Goal: Task Accomplishment & Management: Manage account settings

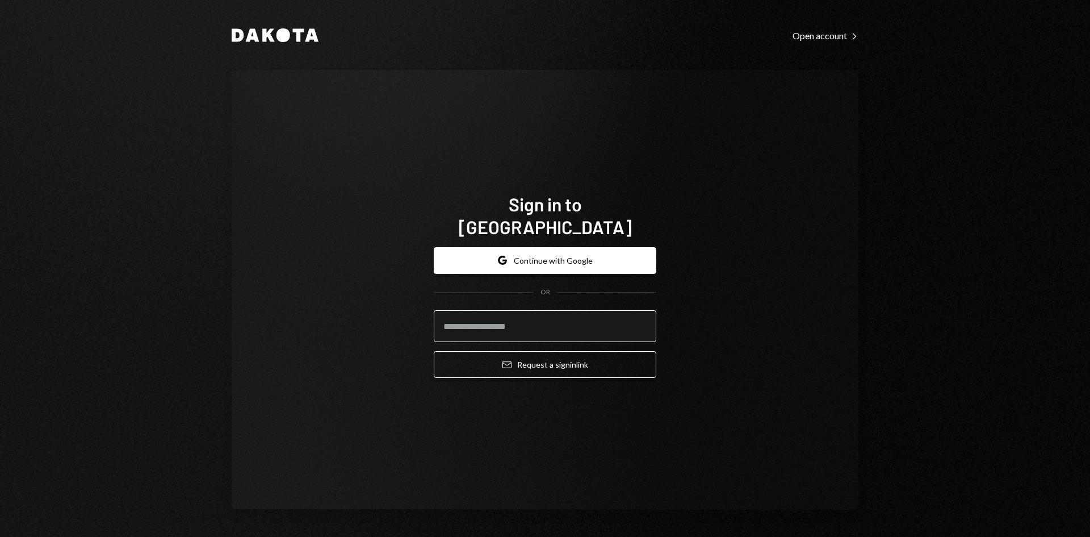
click at [508, 316] on input "email" at bounding box center [545, 326] width 223 height 32
type input "**********"
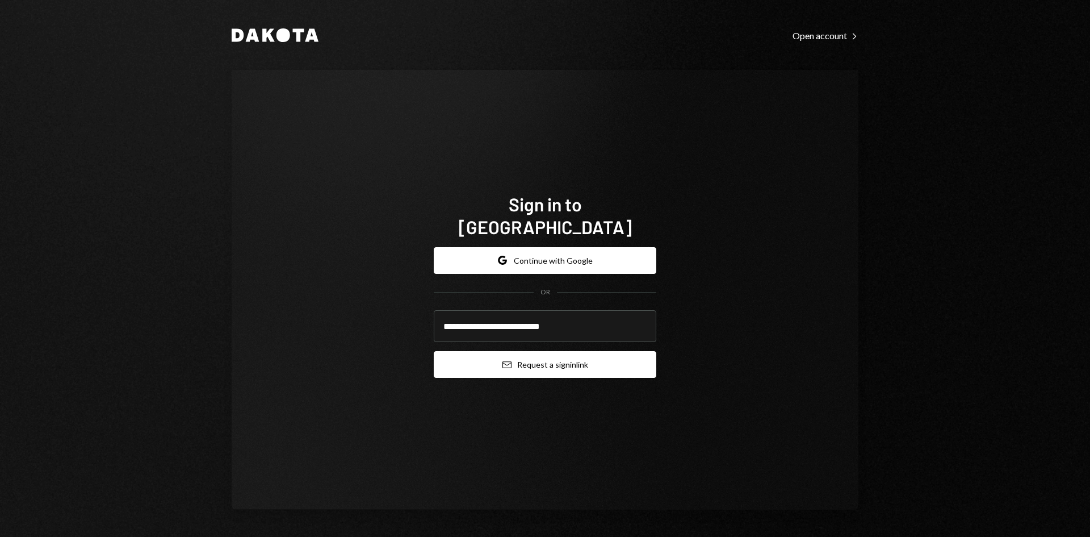
click at [542, 354] on button "Email Request a sign in link" at bounding box center [545, 364] width 223 height 27
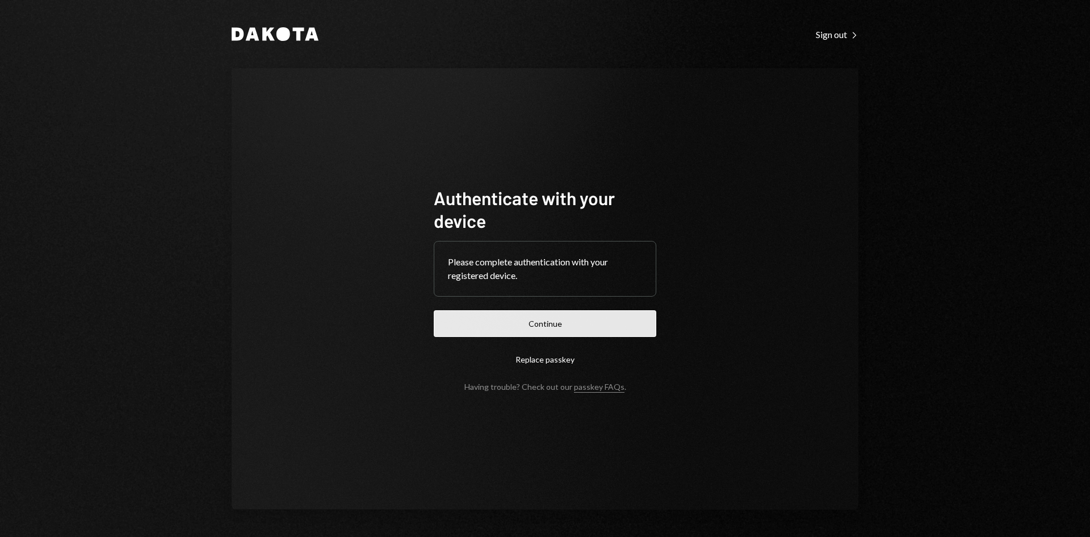
click at [547, 320] on button "Continue" at bounding box center [545, 323] width 223 height 27
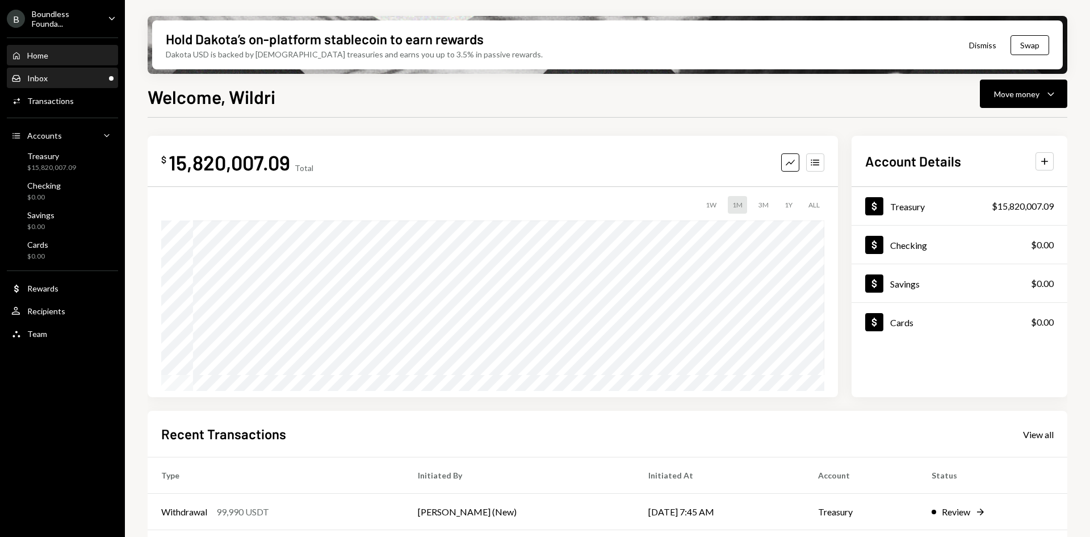
click at [93, 81] on div "Inbox Inbox" at bounding box center [62, 78] width 102 height 10
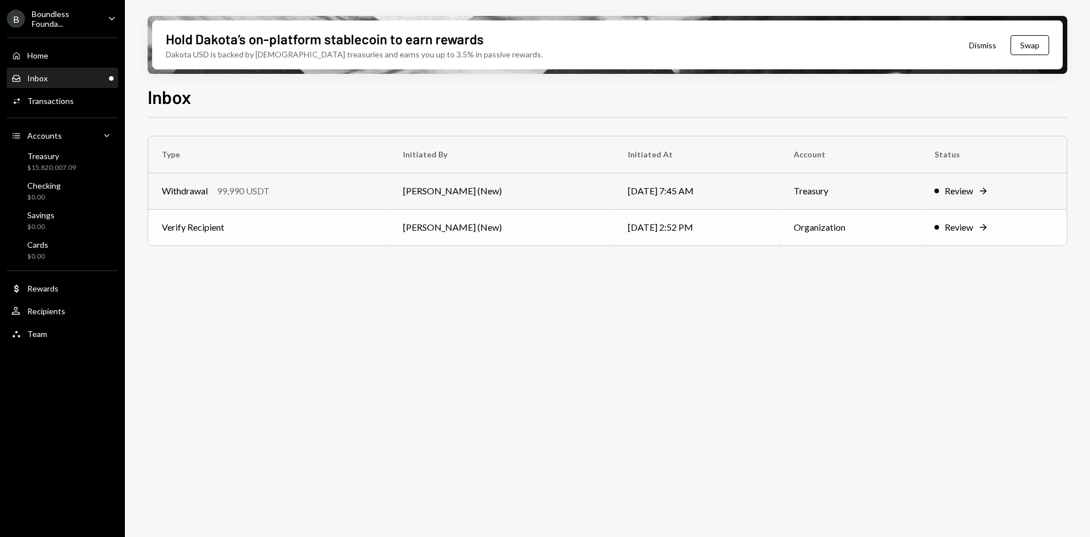
click at [466, 224] on td "[PERSON_NAME] (New)" at bounding box center [502, 227] width 225 height 36
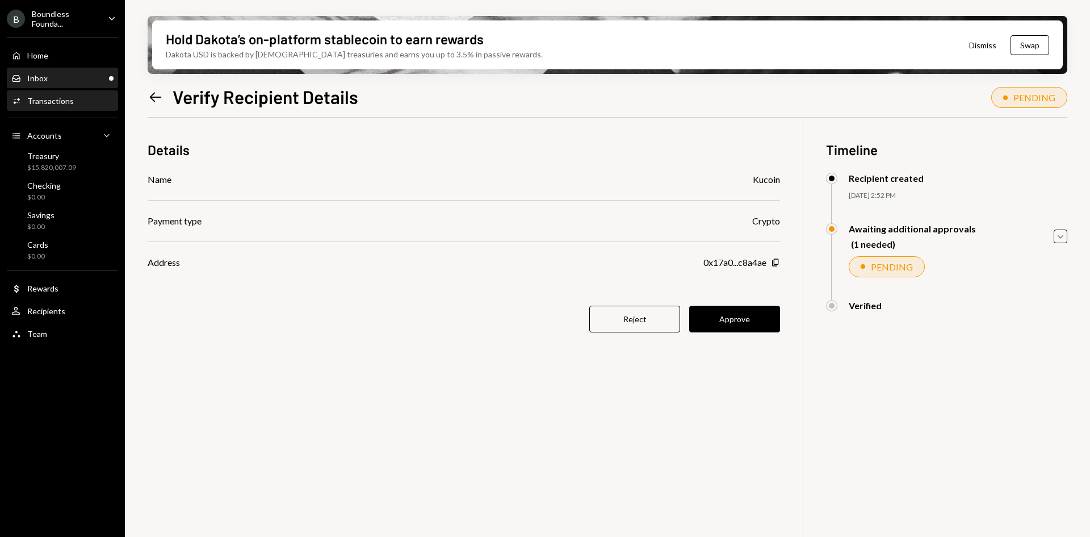
click at [89, 69] on div "Inbox Inbox" at bounding box center [62, 78] width 102 height 19
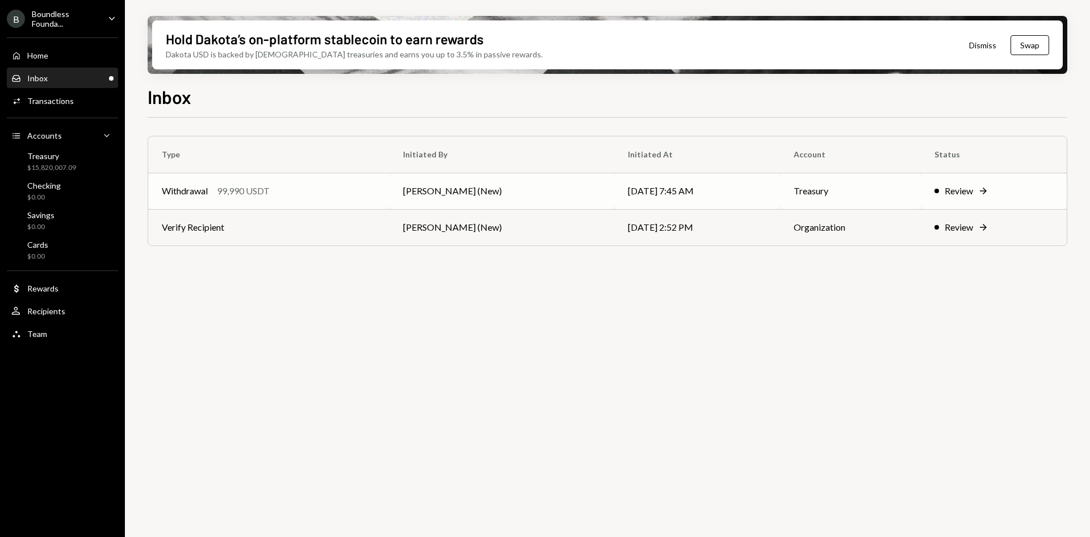
click at [494, 186] on td "[PERSON_NAME] (New)" at bounding box center [502, 191] width 225 height 36
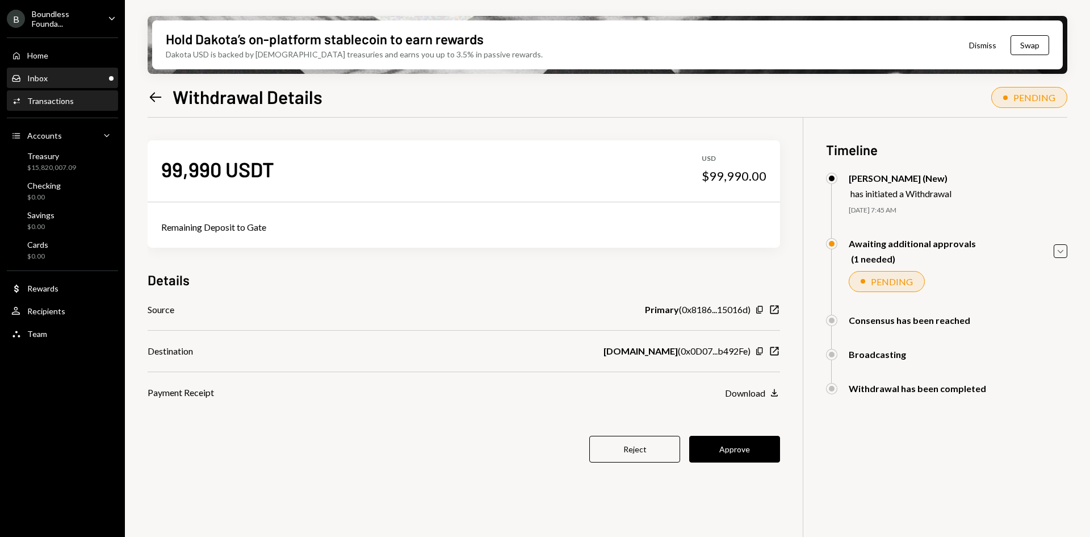
click at [80, 76] on div "Inbox Inbox" at bounding box center [62, 78] width 102 height 10
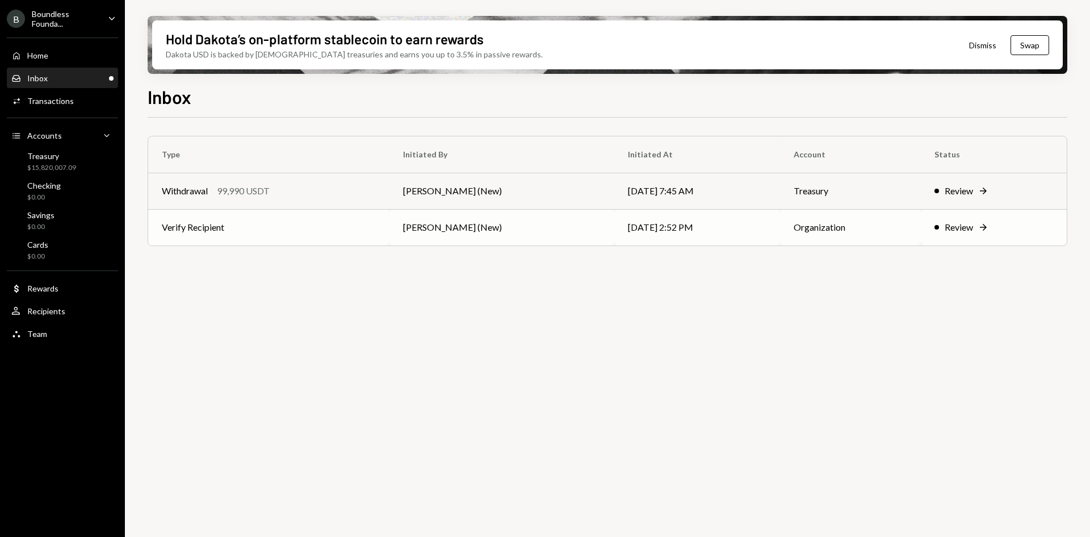
click at [514, 227] on td "[PERSON_NAME] (New)" at bounding box center [502, 227] width 225 height 36
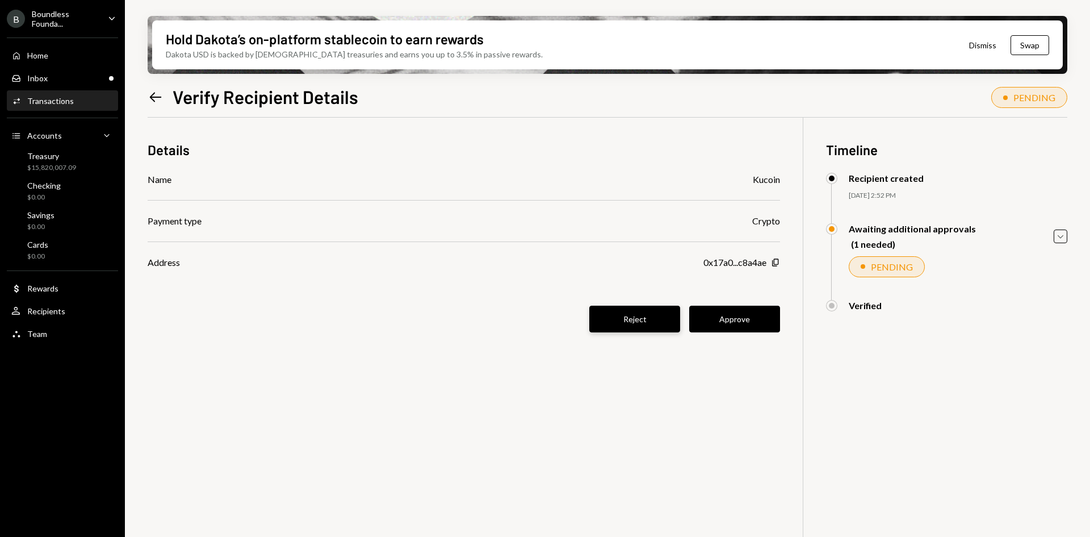
click at [672, 318] on button "Reject" at bounding box center [635, 319] width 91 height 27
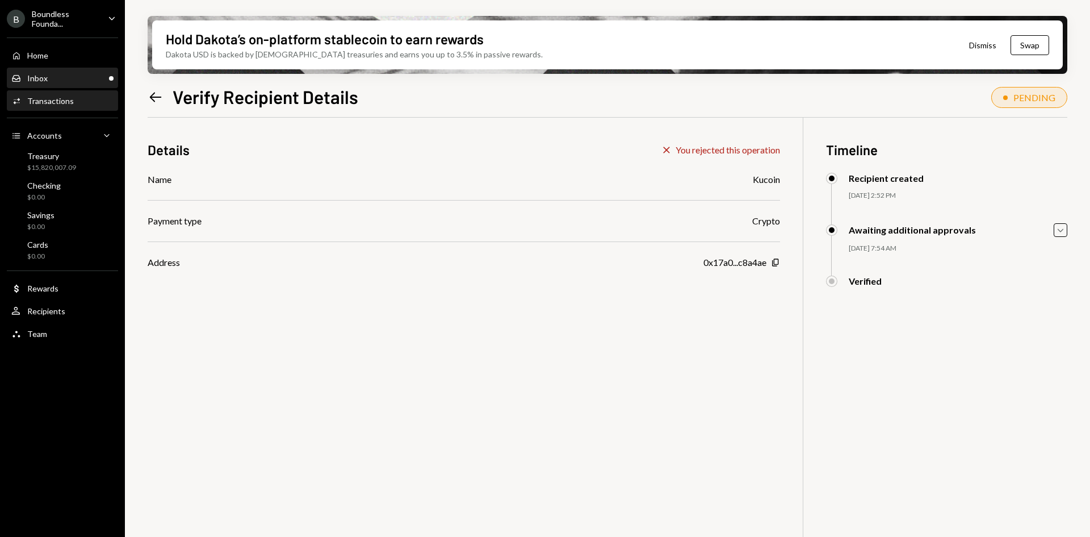
click at [50, 73] on div "Inbox Inbox" at bounding box center [62, 78] width 102 height 10
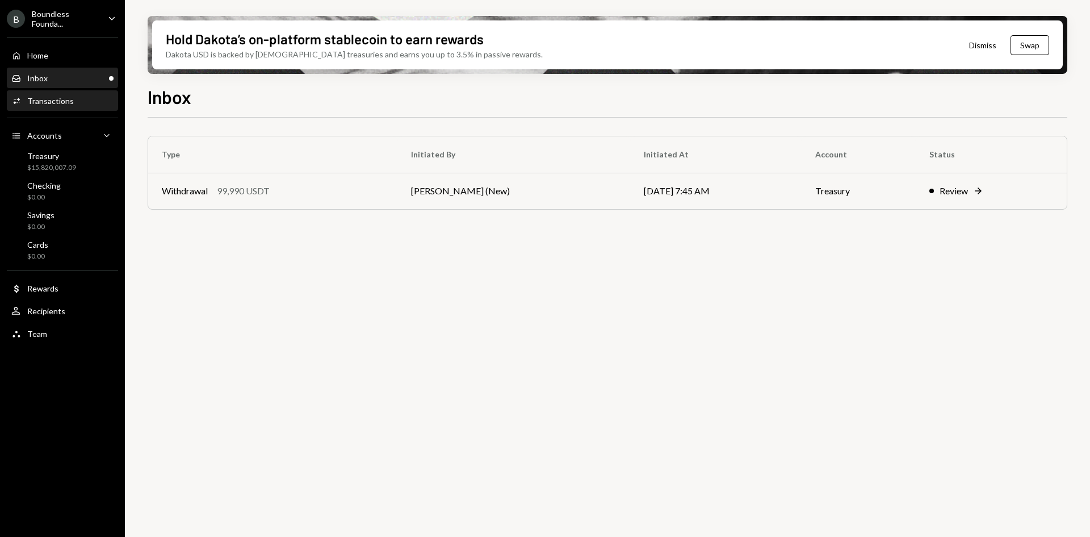
click at [50, 101] on div "Transactions" at bounding box center [50, 101] width 47 height 10
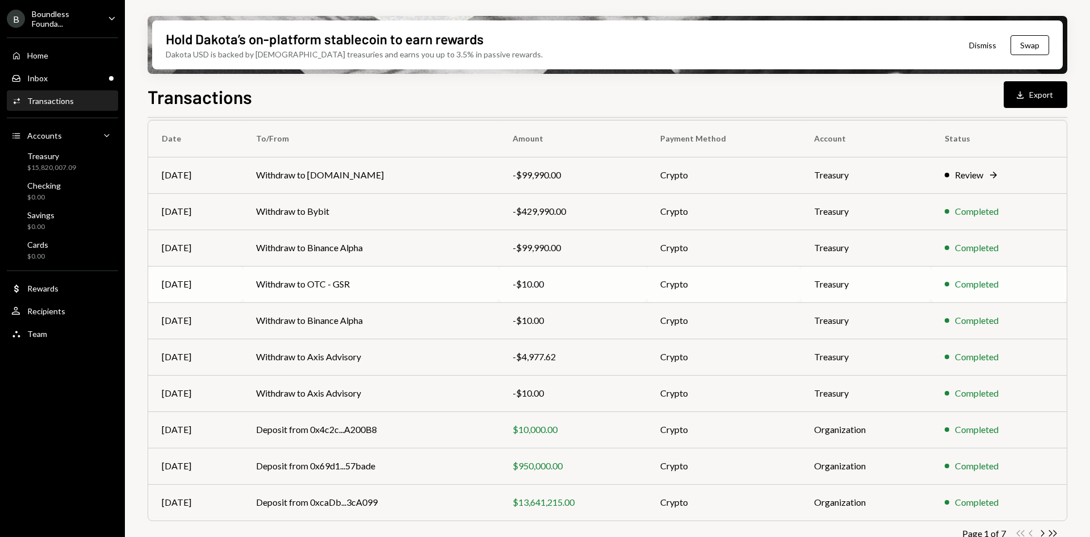
scroll to position [110, 0]
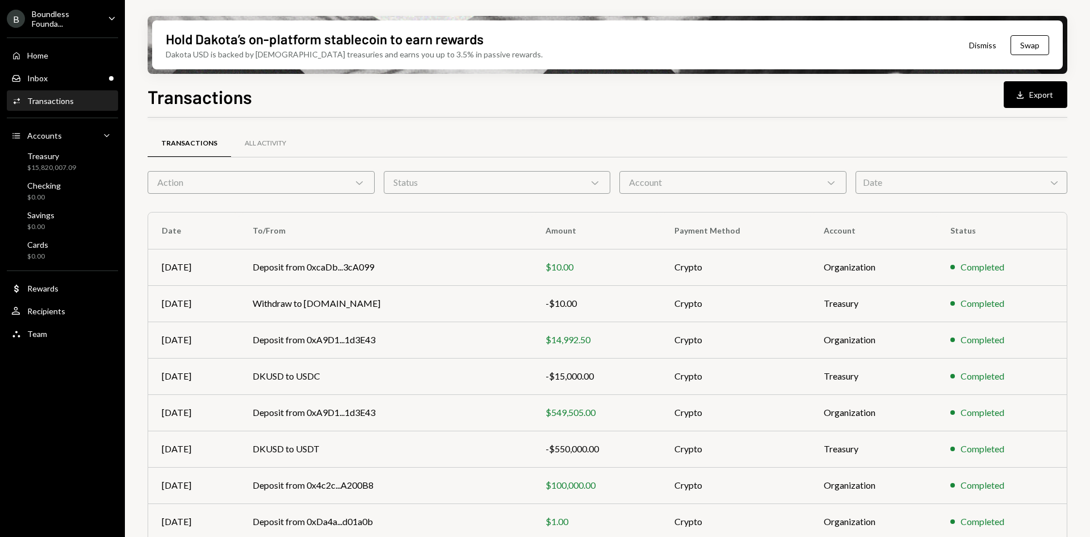
scroll to position [57, 0]
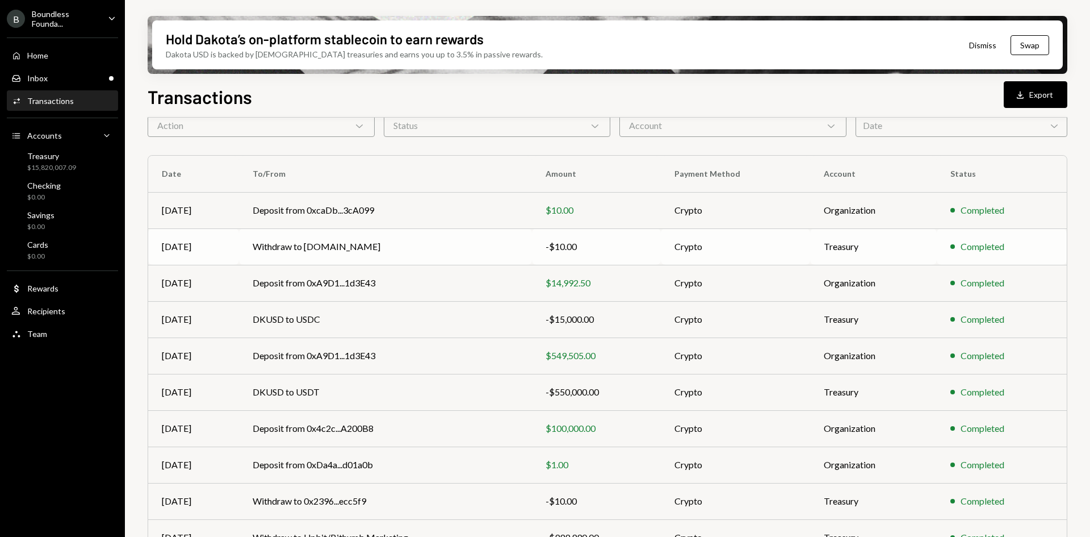
click at [360, 248] on td "Withdraw to Gate.io" at bounding box center [385, 246] width 293 height 36
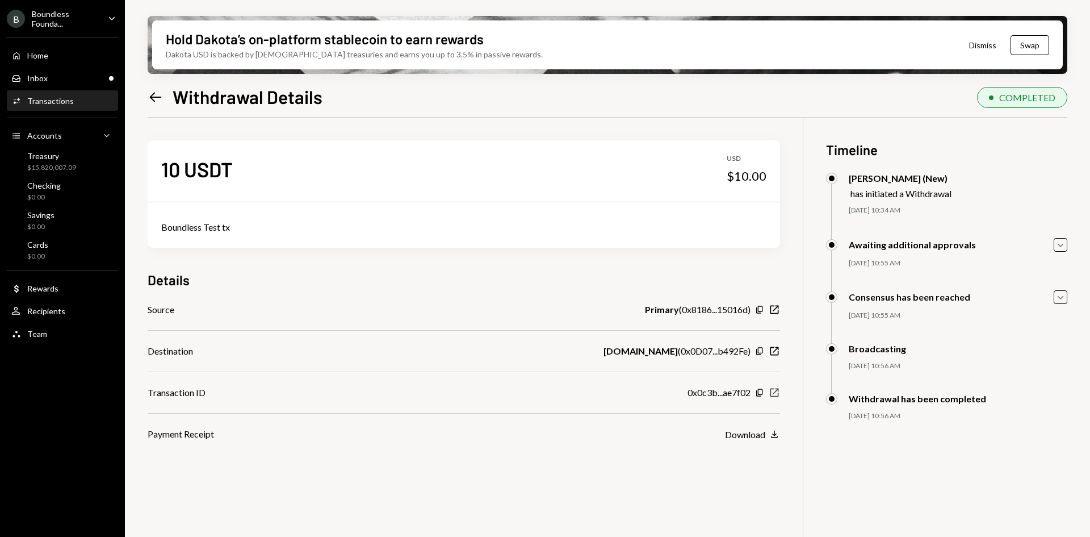
click at [774, 393] on icon "button" at bounding box center [775, 392] width 9 height 9
click at [82, 77] on div "Inbox Inbox" at bounding box center [62, 78] width 102 height 10
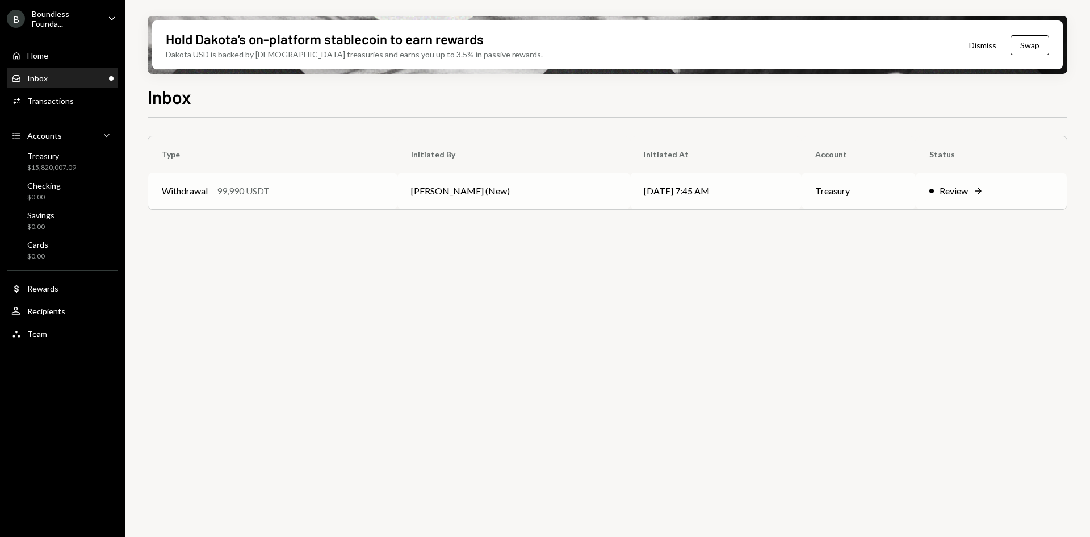
click at [549, 194] on td "[PERSON_NAME] (New)" at bounding box center [514, 191] width 233 height 36
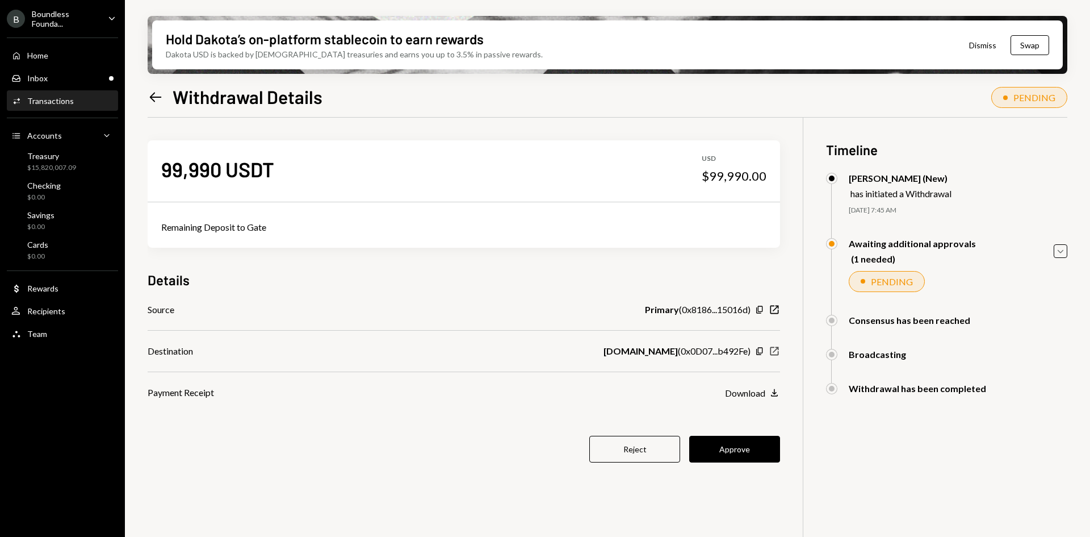
click at [771, 349] on icon "button" at bounding box center [775, 351] width 9 height 9
click at [51, 158] on div "Treasury" at bounding box center [51, 156] width 49 height 10
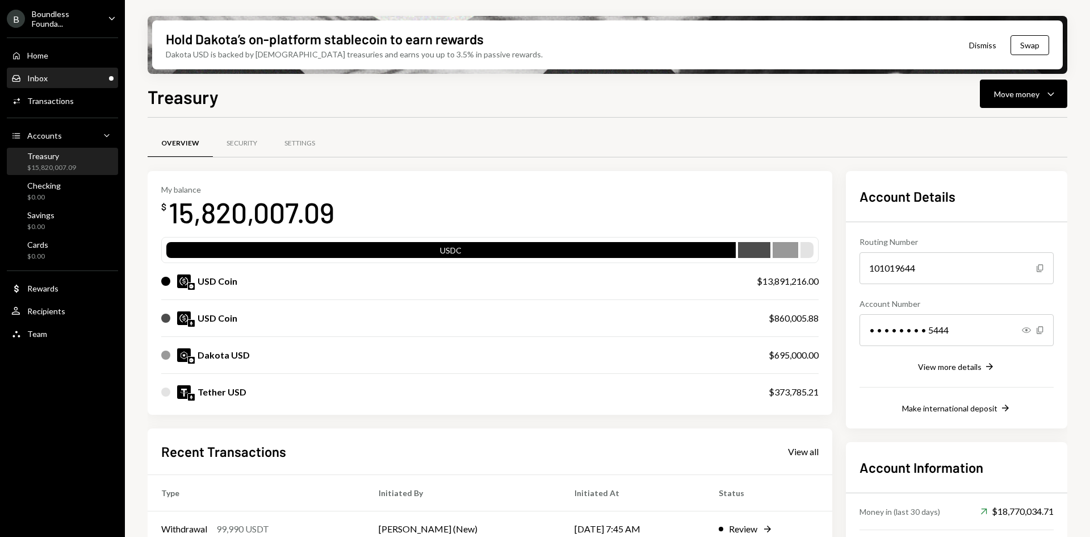
click at [74, 83] on div "Inbox Inbox" at bounding box center [62, 78] width 102 height 10
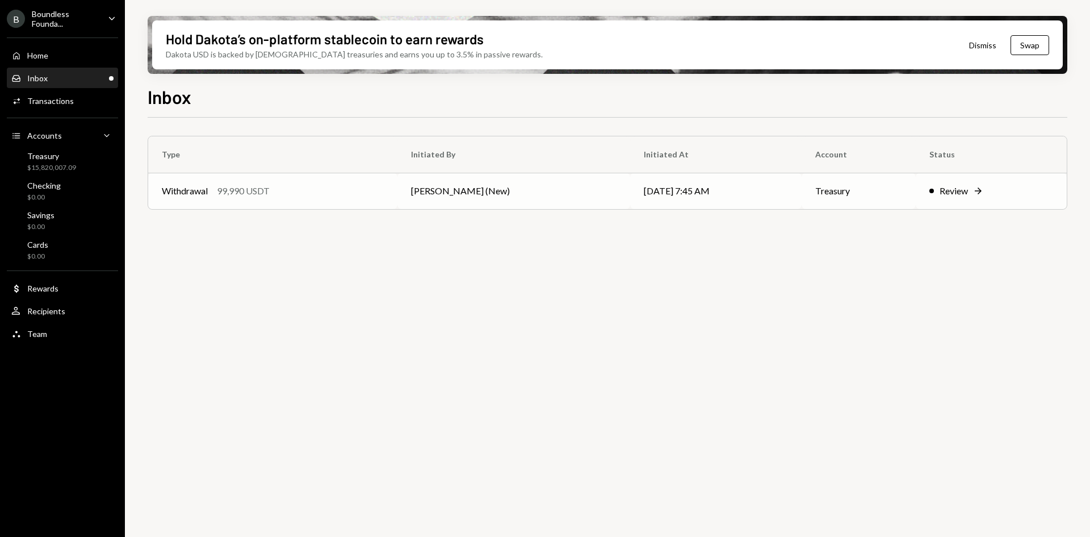
click at [361, 189] on div "Withdrawal 99,990 USDT" at bounding box center [273, 191] width 222 height 14
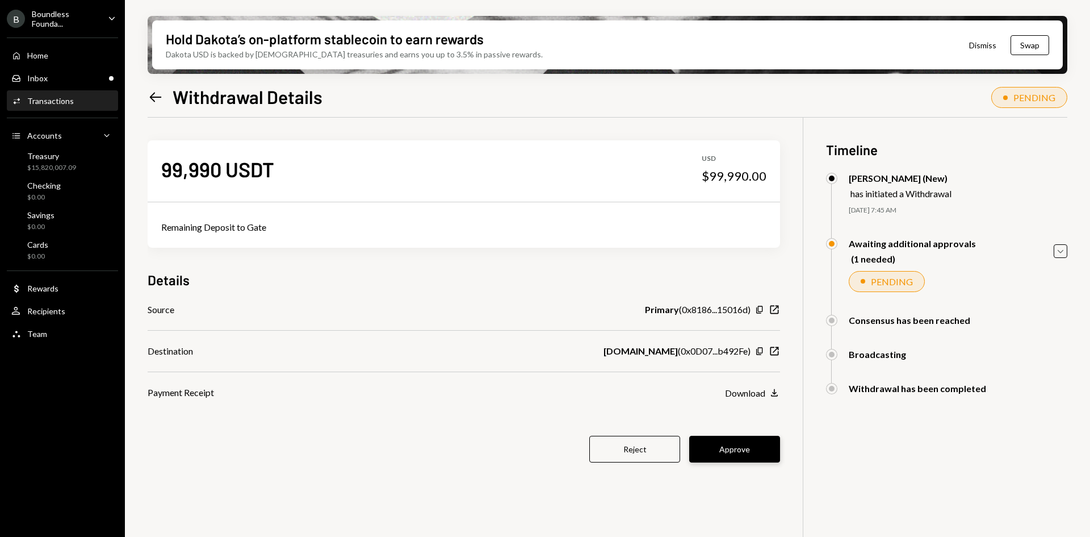
click at [756, 447] on button "Approve" at bounding box center [734, 449] width 91 height 27
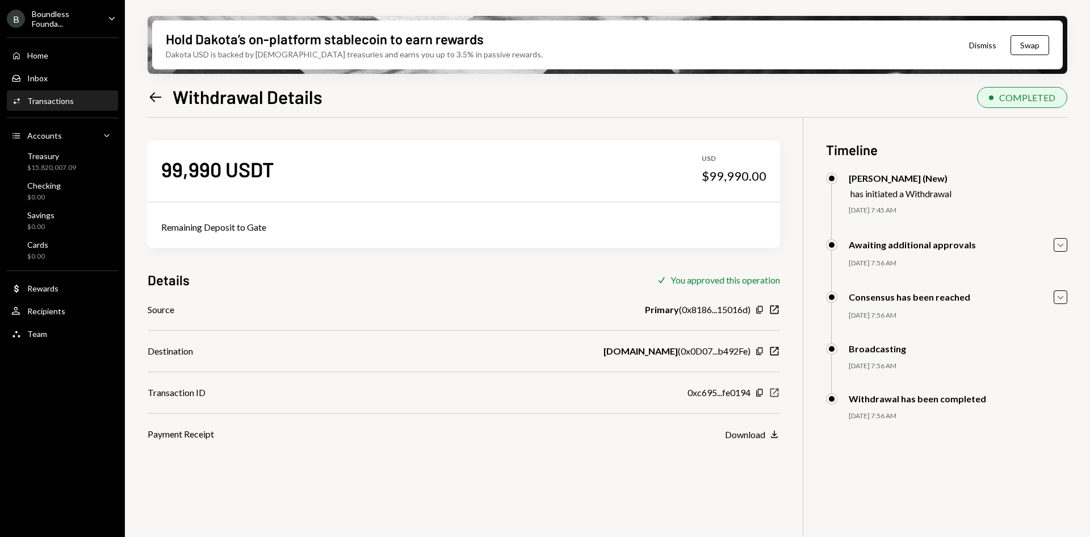
click at [774, 395] on icon "New Window" at bounding box center [774, 392] width 11 height 11
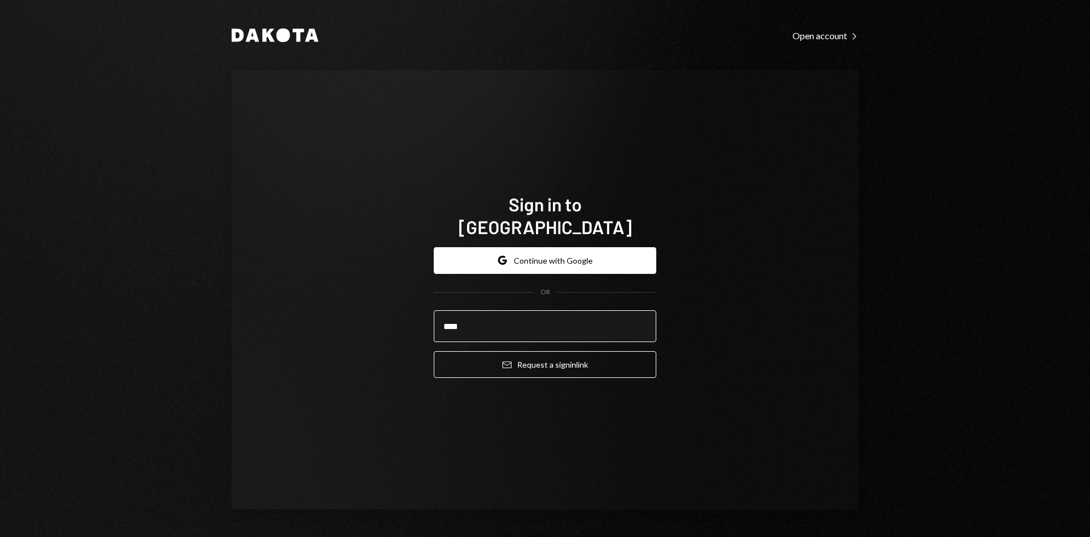
click at [500, 311] on input "****" at bounding box center [545, 326] width 223 height 32
type input "**********"
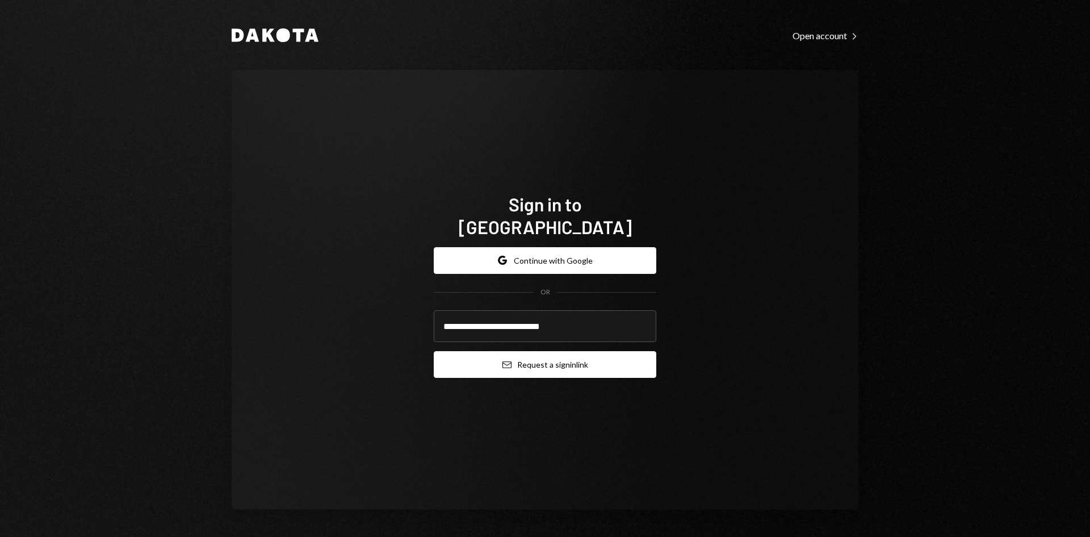
click at [511, 361] on icon "submit" at bounding box center [507, 364] width 9 height 7
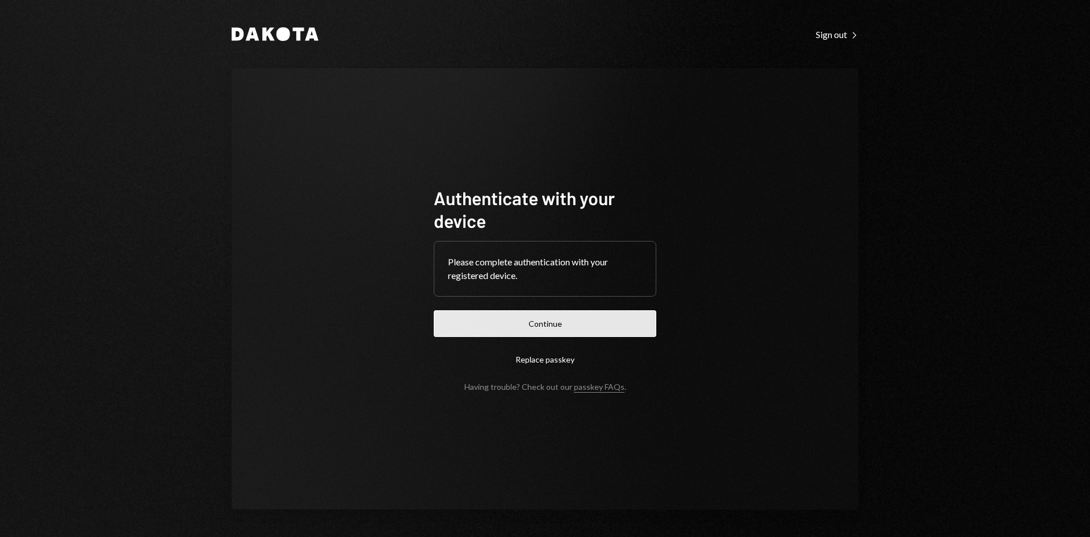
click at [532, 325] on button "Continue" at bounding box center [545, 323] width 223 height 27
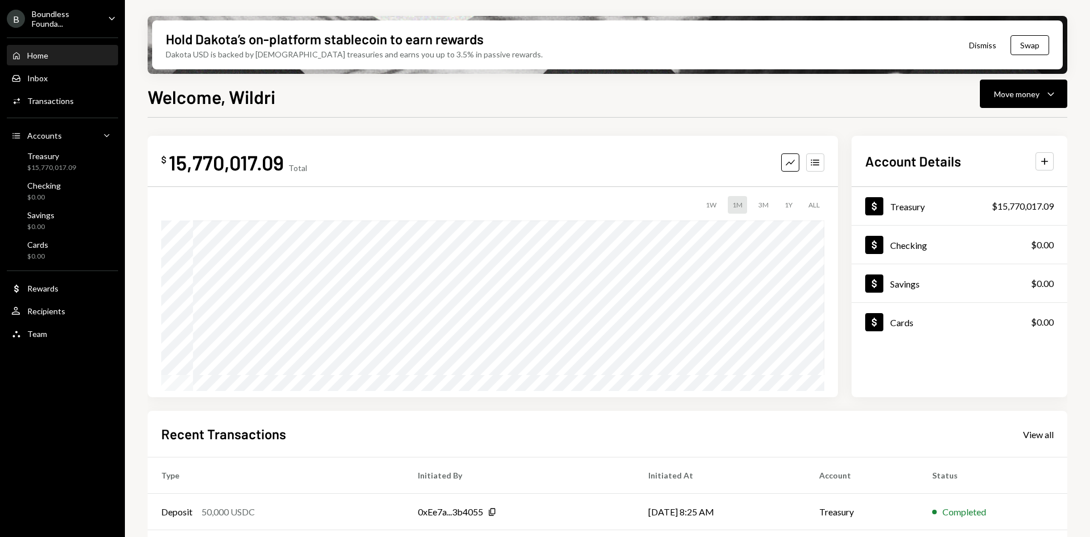
click at [111, 16] on icon "Caret Down" at bounding box center [112, 18] width 12 height 12
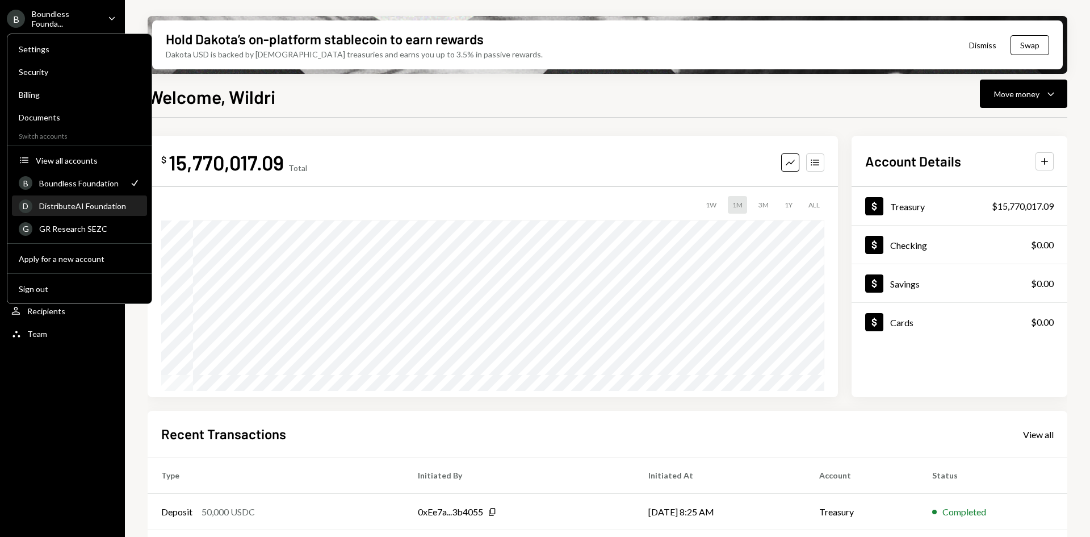
click at [80, 206] on div "DistributeAI Foundation" at bounding box center [89, 206] width 101 height 10
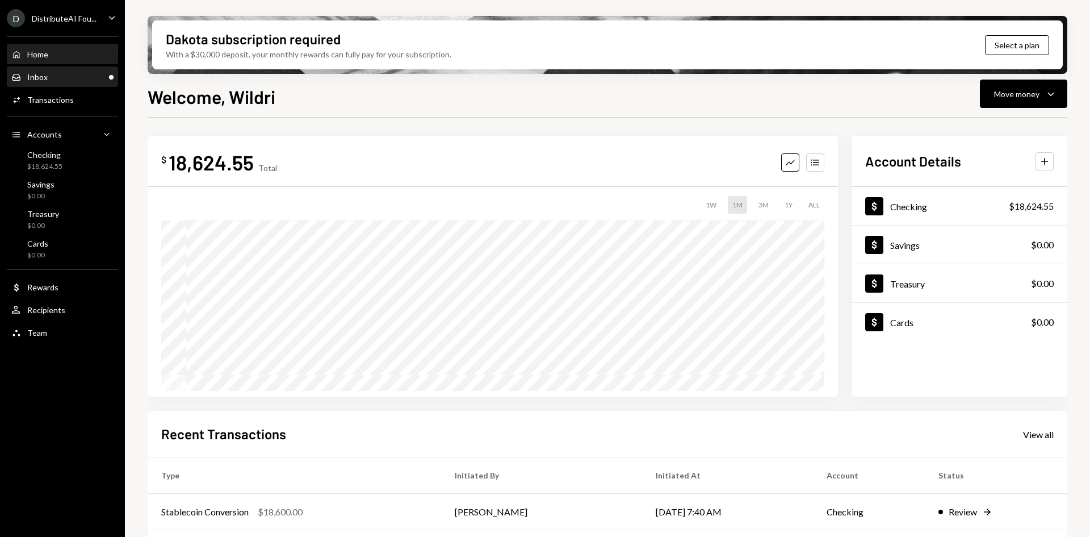
click at [49, 77] on div "Inbox Inbox" at bounding box center [62, 77] width 102 height 10
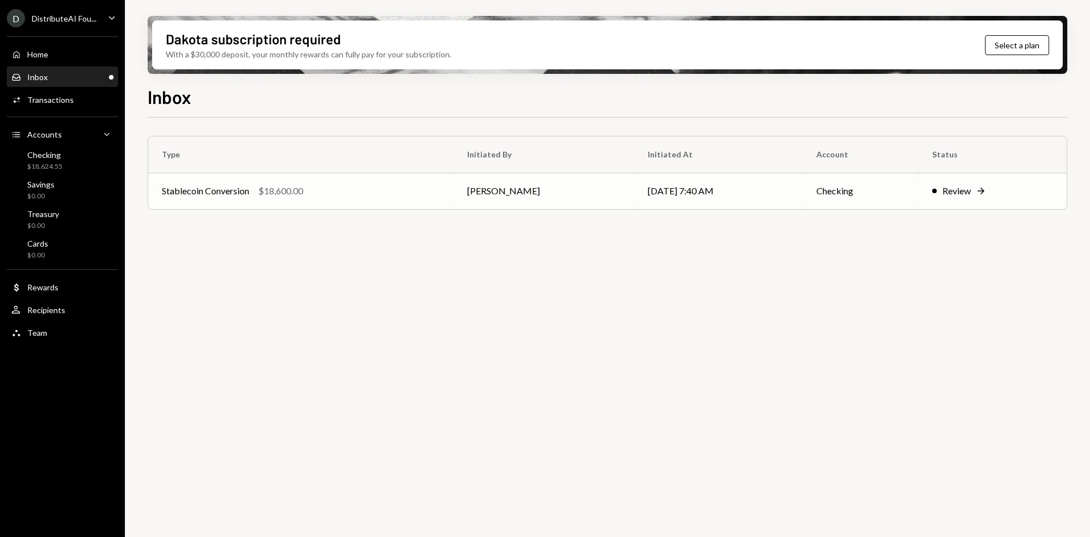
click at [377, 190] on div "Stablecoin Conversion $18,600.00" at bounding box center [301, 191] width 278 height 14
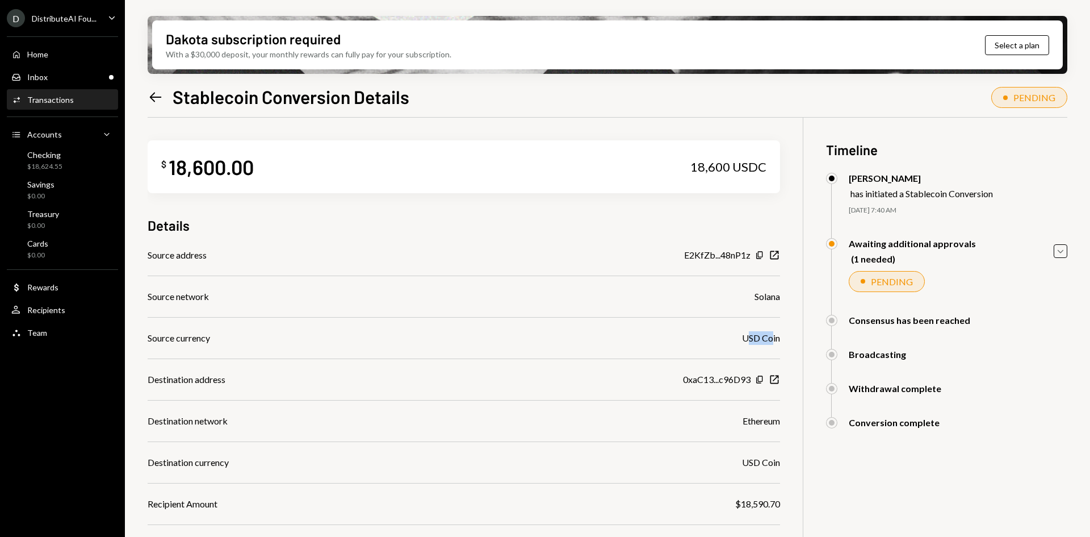
drag, startPoint x: 749, startPoint y: 338, endPoint x: 772, endPoint y: 337, distance: 23.3
click at [772, 337] on div "USD Coin" at bounding box center [761, 338] width 38 height 14
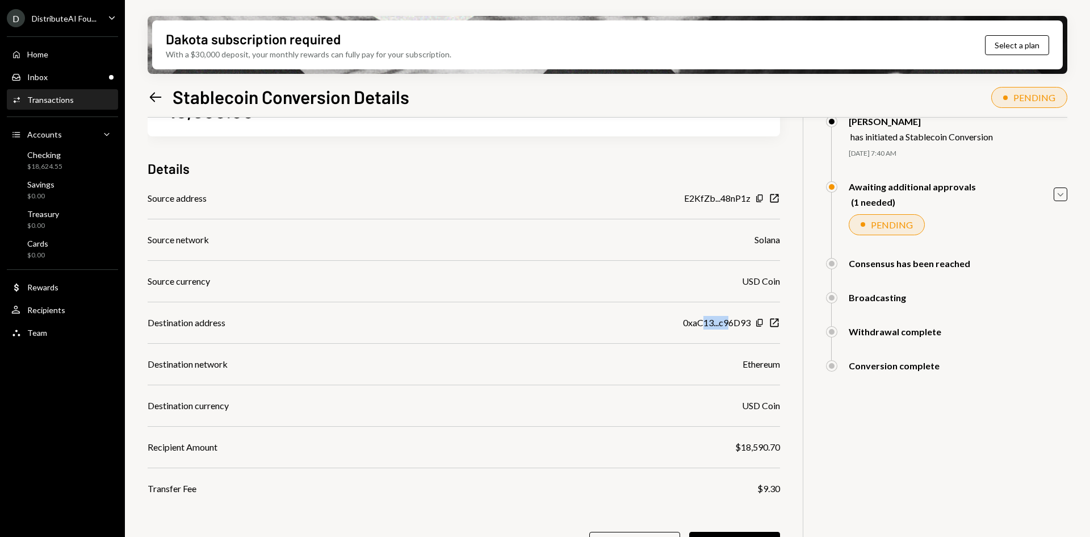
drag, startPoint x: 704, startPoint y: 324, endPoint x: 728, endPoint y: 325, distance: 23.9
click at [728, 325] on div "0xaC13...c96D93" at bounding box center [717, 323] width 68 height 14
drag, startPoint x: 748, startPoint y: 324, endPoint x: 721, endPoint y: 323, distance: 27.3
click at [721, 323] on div "0xaC13...c96D93" at bounding box center [717, 323] width 68 height 14
drag, startPoint x: 756, startPoint y: 360, endPoint x: 767, endPoint y: 362, distance: 11.0
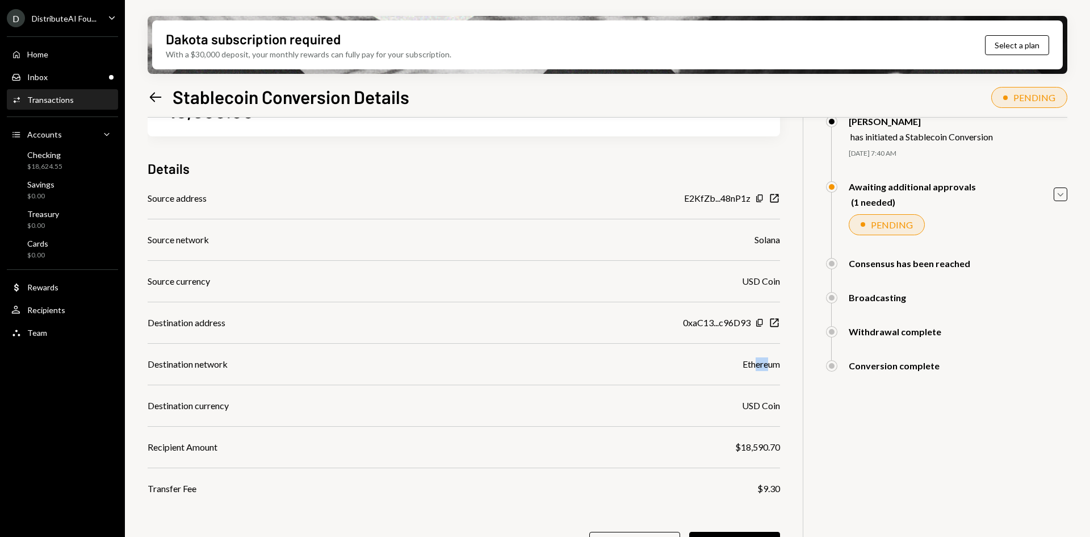
click at [767, 362] on div "Ethereum" at bounding box center [761, 364] width 37 height 14
drag, startPoint x: 751, startPoint y: 403, endPoint x: 768, endPoint y: 406, distance: 17.8
click at [768, 406] on div "USD Coin" at bounding box center [761, 406] width 38 height 14
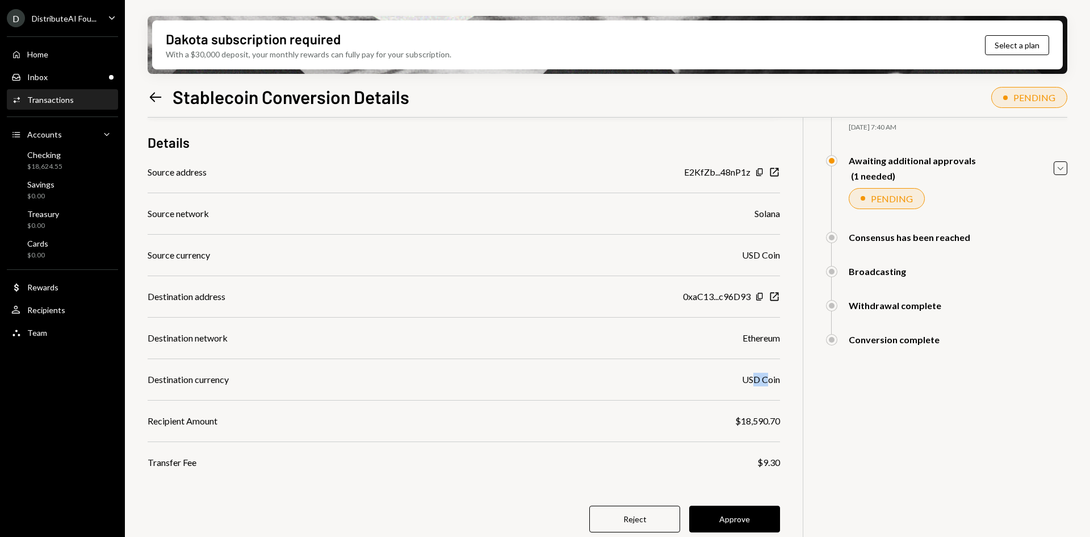
scroll to position [91, 0]
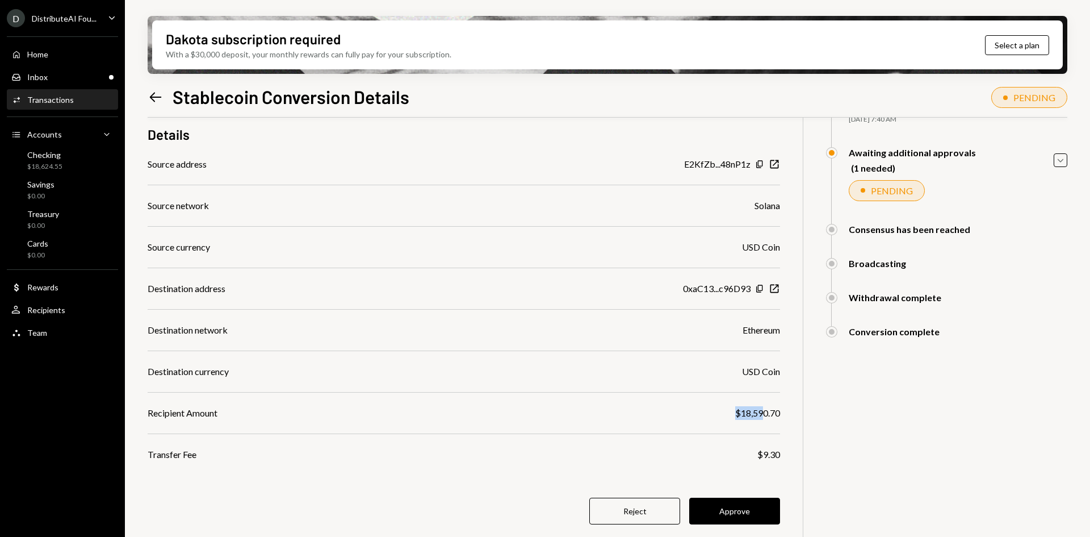
drag, startPoint x: 765, startPoint y: 411, endPoint x: 737, endPoint y: 412, distance: 28.4
click at [737, 412] on div "$18,590.70" at bounding box center [757, 413] width 45 height 14
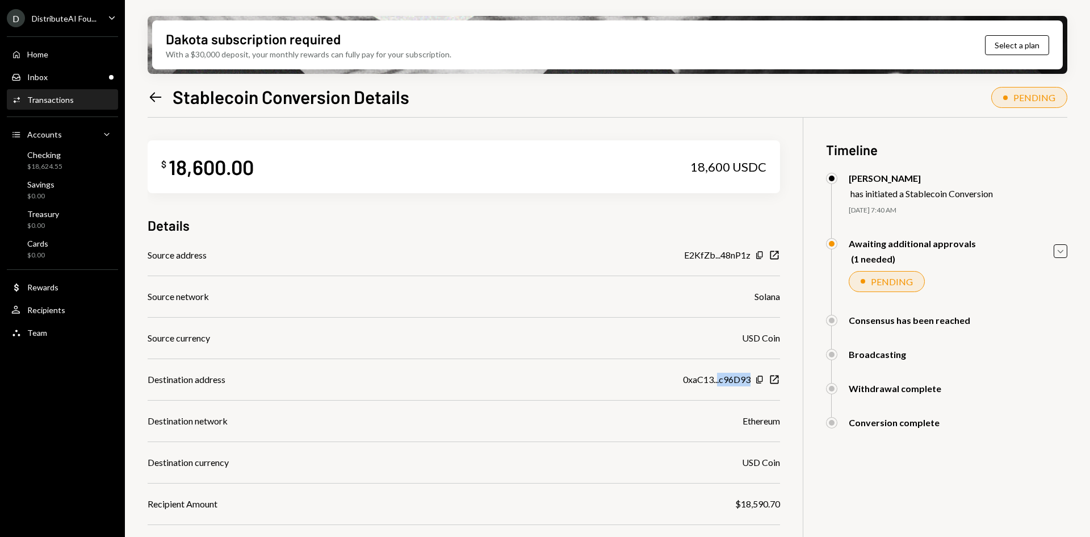
drag, startPoint x: 751, startPoint y: 380, endPoint x: 716, endPoint y: 381, distance: 34.7
click at [717, 381] on div "0xaC13...c96D93 Copy New Window" at bounding box center [731, 380] width 97 height 14
click at [697, 380] on div "0xaC13...c96D93" at bounding box center [717, 380] width 68 height 14
click at [772, 379] on icon "New Window" at bounding box center [774, 379] width 11 height 11
click at [59, 157] on div "Checking" at bounding box center [44, 155] width 35 height 10
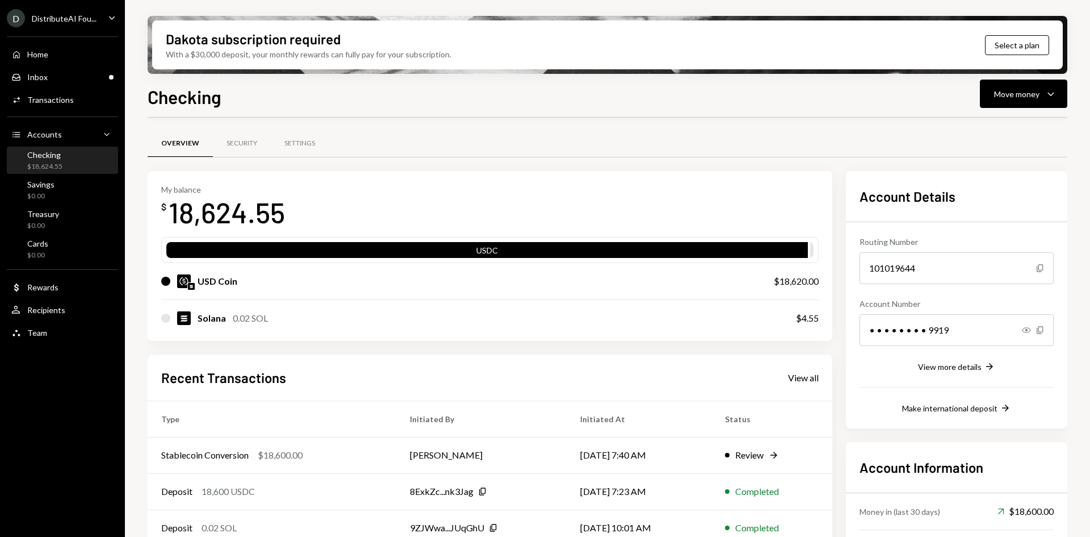
scroll to position [81, 0]
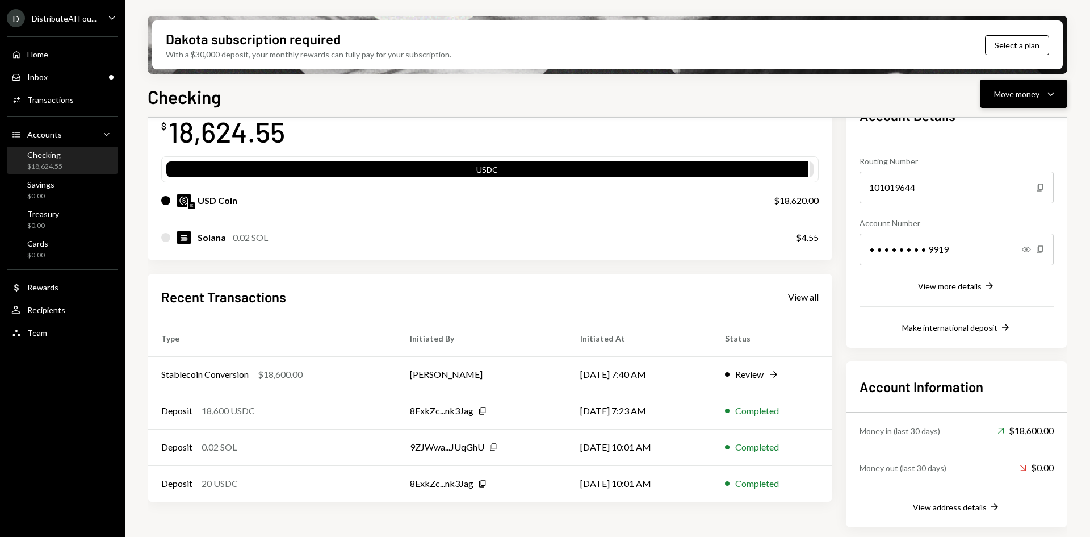
click at [1012, 105] on button "Move money Caret Down" at bounding box center [1023, 94] width 87 height 28
click at [1015, 181] on div "Deposit" at bounding box center [1014, 179] width 83 height 12
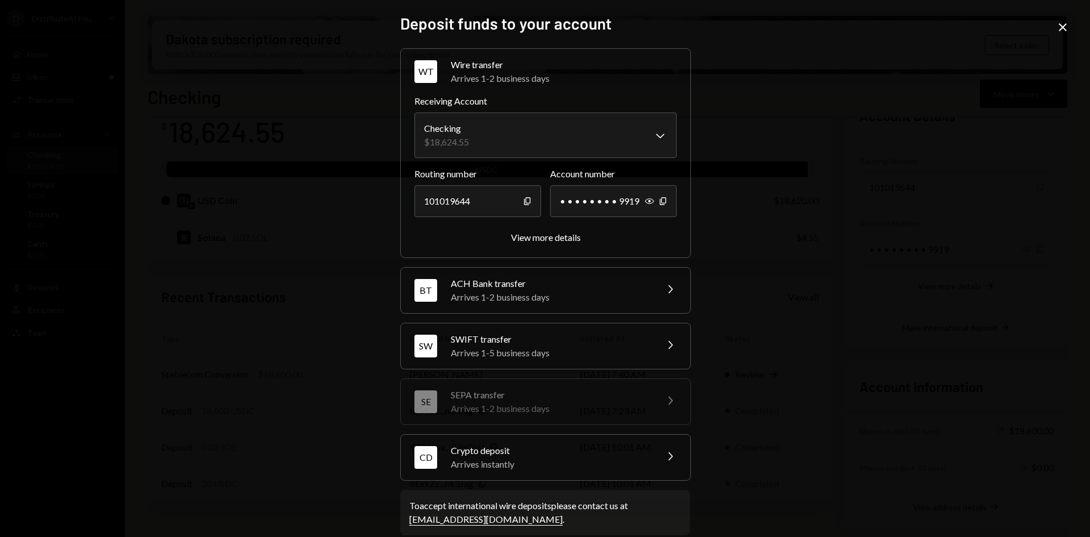
click at [554, 447] on div "Crypto deposit" at bounding box center [550, 451] width 199 height 14
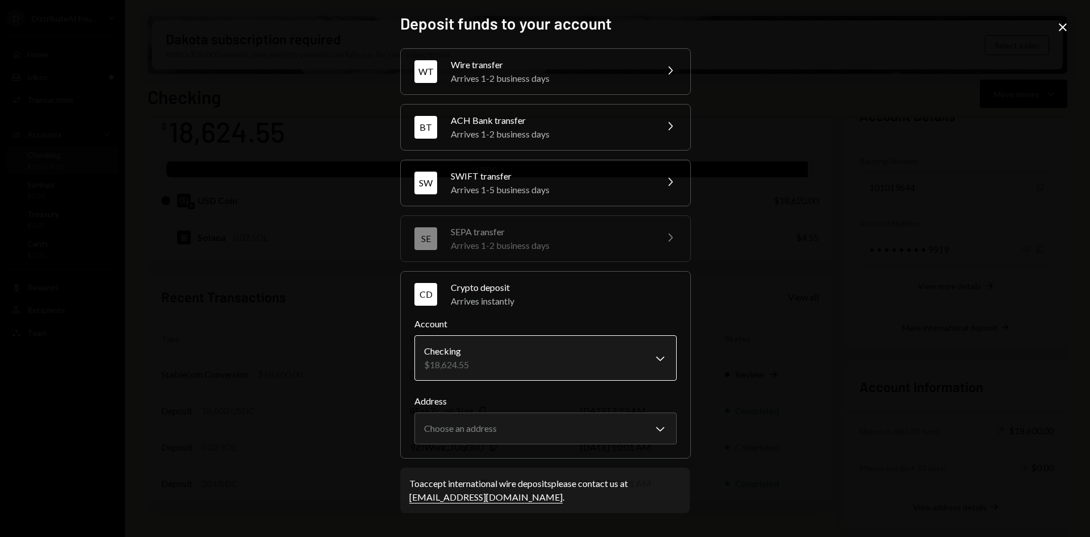
click at [494, 354] on body "D DistributeAI Fou... Caret Down Home Home Inbox Inbox Activities Transactions …" at bounding box center [545, 268] width 1090 height 537
drag, startPoint x: 511, startPoint y: 446, endPoint x: 513, endPoint y: 438, distance: 9.0
click at [511, 445] on div "**********" at bounding box center [545, 364] width 291 height 187
click at [513, 432] on body "D DistributeAI Fou... Caret Down Home Home Inbox Inbox Activities Transactions …" at bounding box center [545, 268] width 1090 height 537
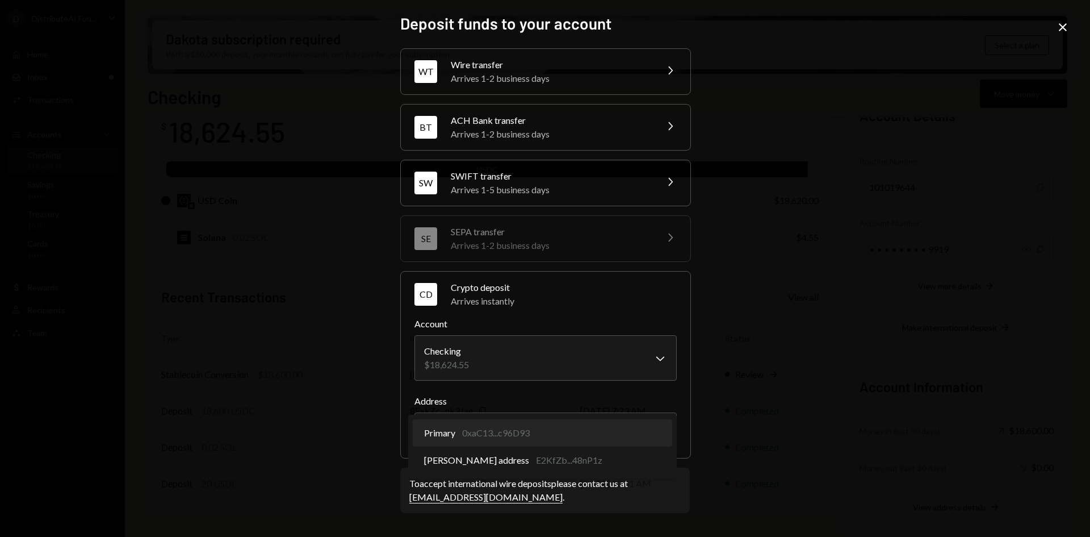
select select "**********"
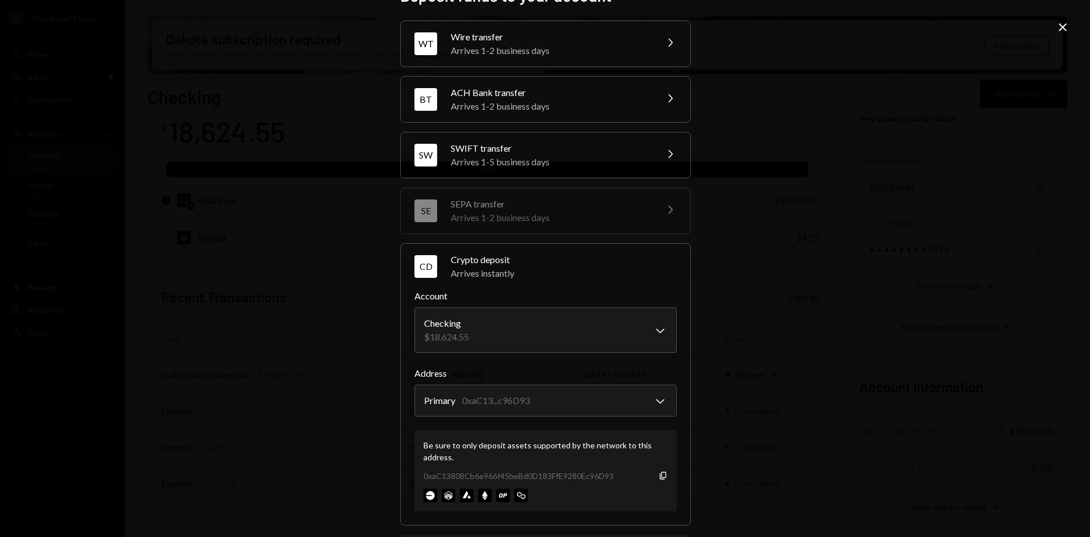
scroll to position [89, 0]
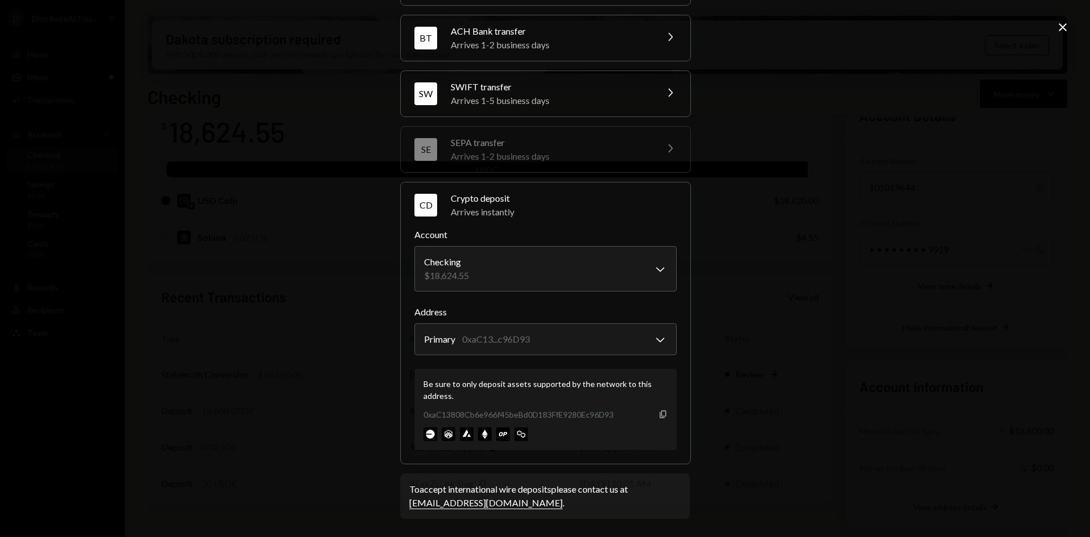
click at [661, 410] on icon "Copy" at bounding box center [663, 413] width 9 height 9
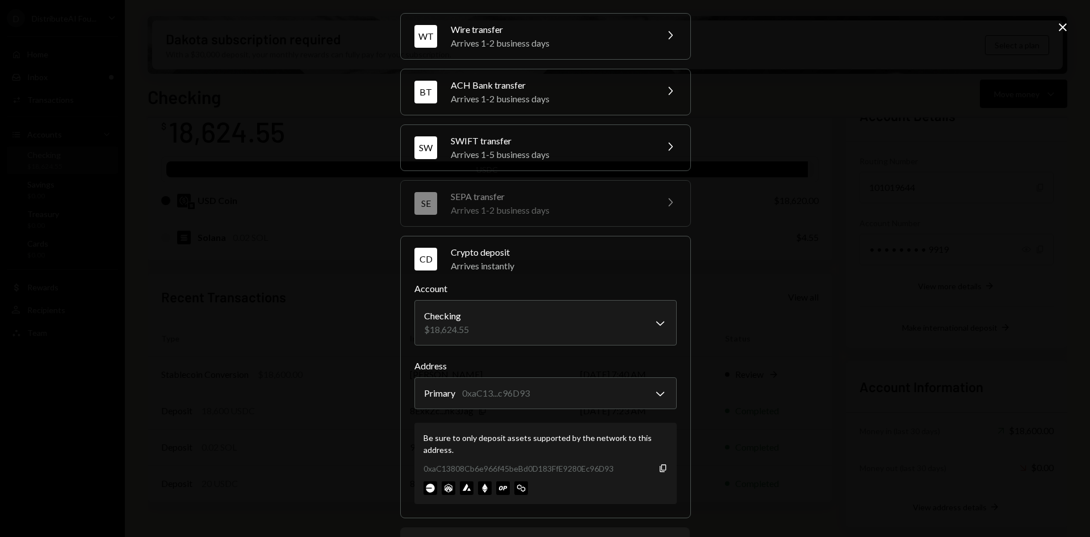
scroll to position [0, 0]
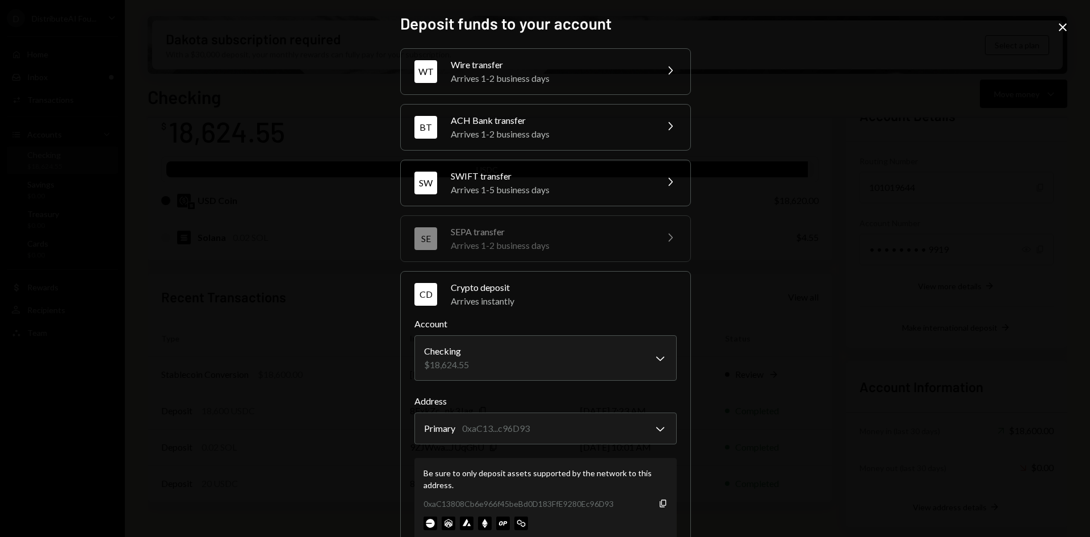
click at [1061, 27] on icon "Close" at bounding box center [1063, 27] width 14 height 14
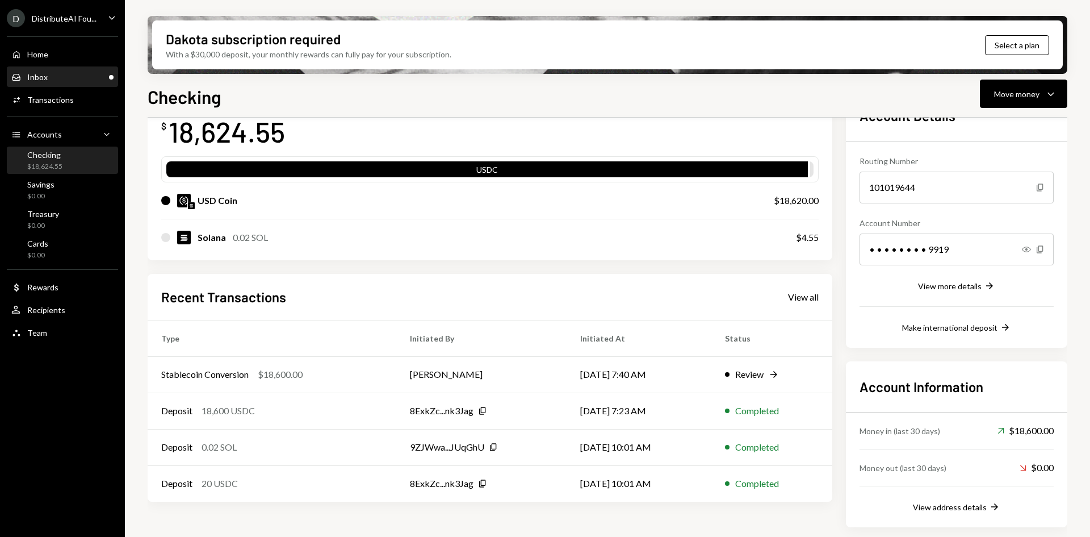
click at [73, 74] on div "Inbox Inbox" at bounding box center [62, 77] width 102 height 10
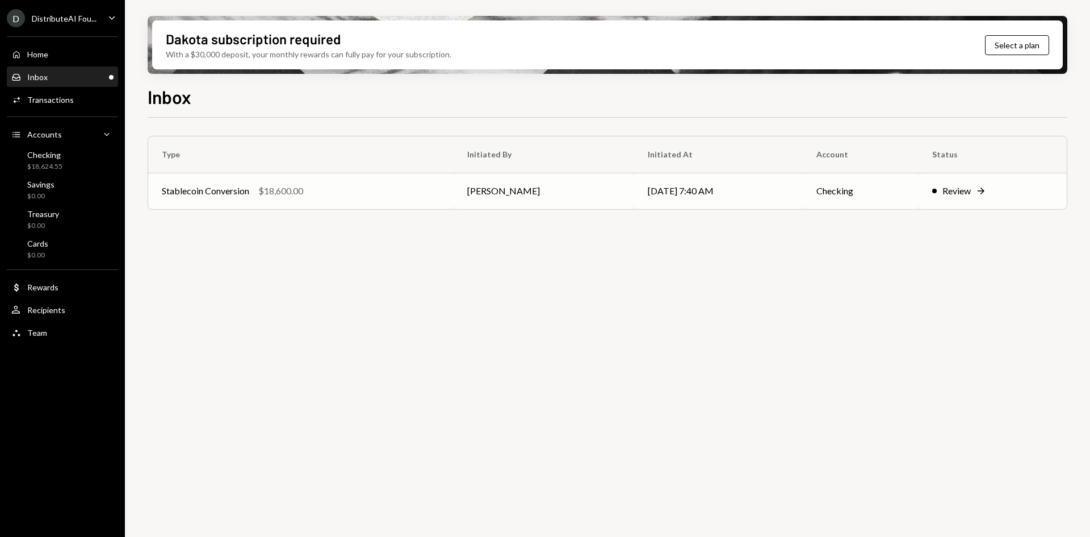
click at [423, 186] on div "Stablecoin Conversion $18,600.00" at bounding box center [301, 191] width 278 height 14
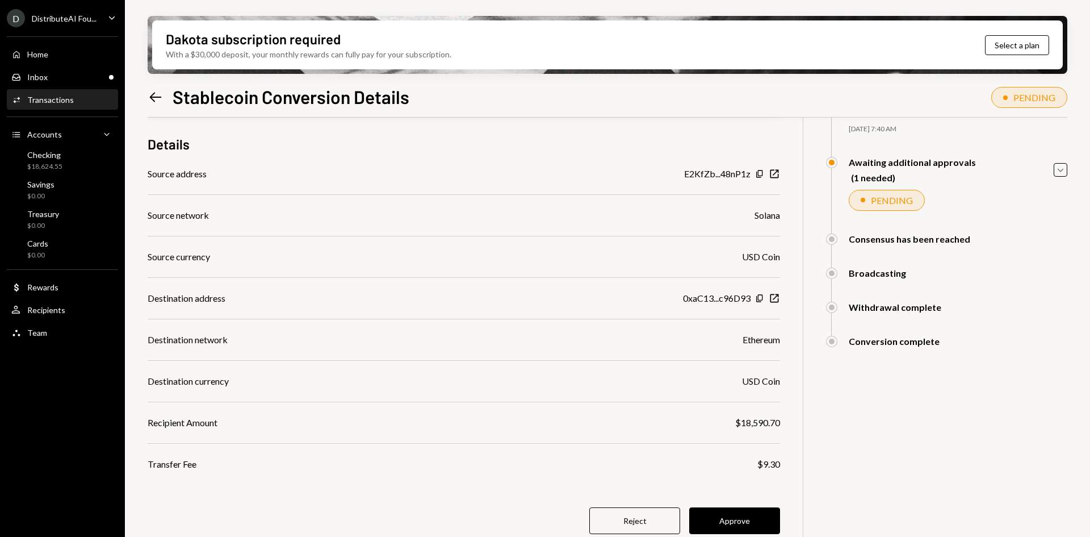
scroll to position [91, 0]
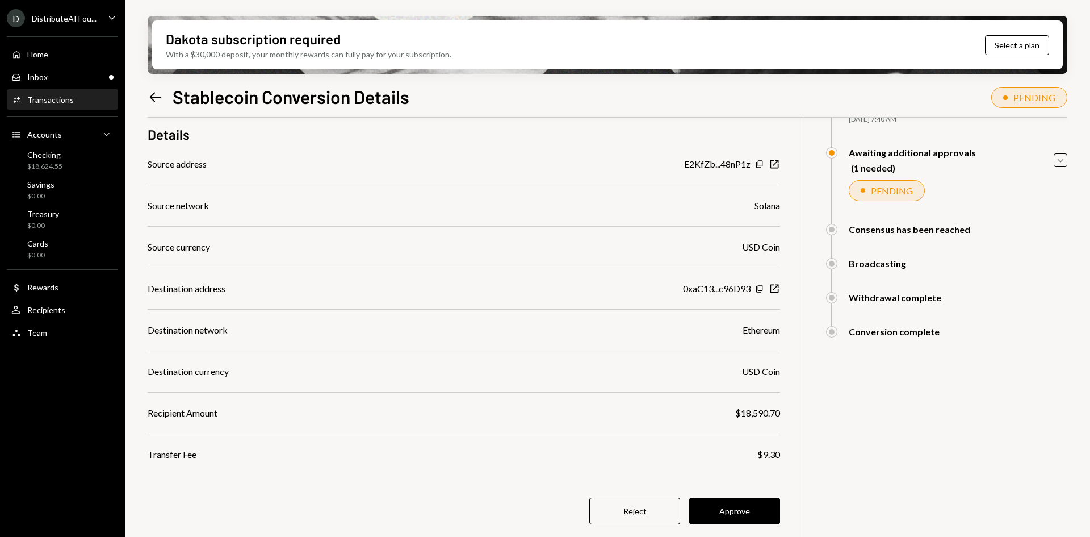
click at [730, 508] on button "Approve" at bounding box center [734, 511] width 91 height 27
